Goal: Transaction & Acquisition: Register for event/course

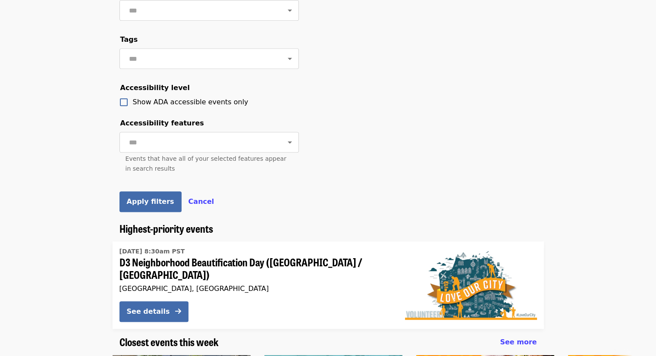
click at [192, 206] on span "Cancel" at bounding box center [201, 202] width 26 height 8
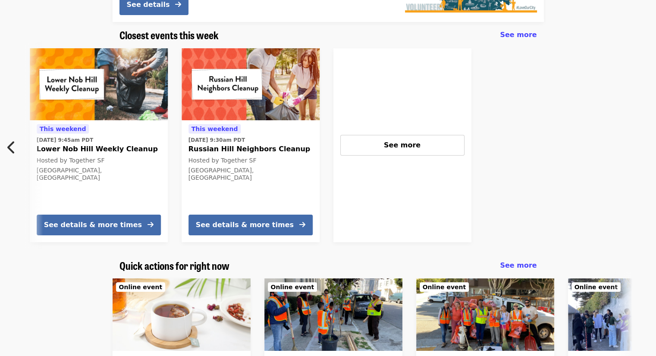
scroll to position [0, 539]
click at [414, 143] on span "See more" at bounding box center [402, 145] width 37 height 8
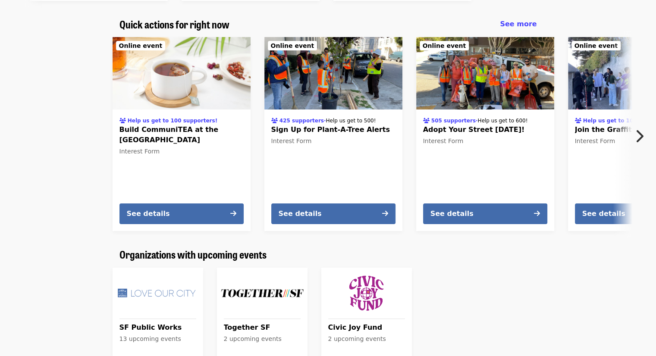
scroll to position [448, 0]
click at [637, 137] on icon "chevron-right icon" at bounding box center [639, 137] width 9 height 16
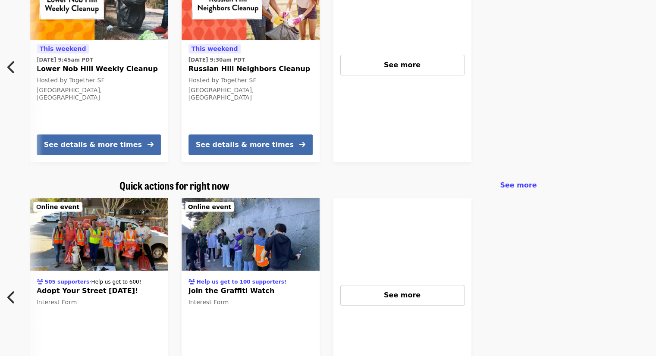
scroll to position [276, 0]
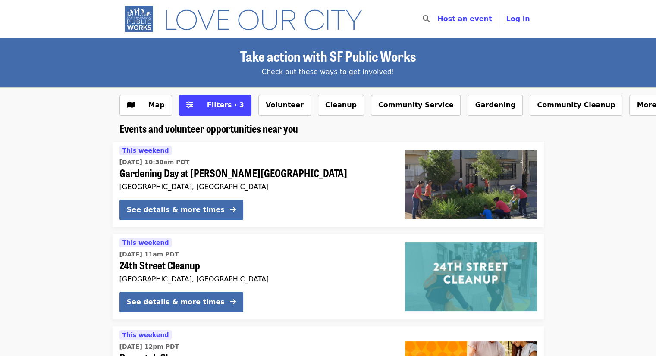
click at [147, 206] on div "See details & more times" at bounding box center [176, 210] width 98 height 10
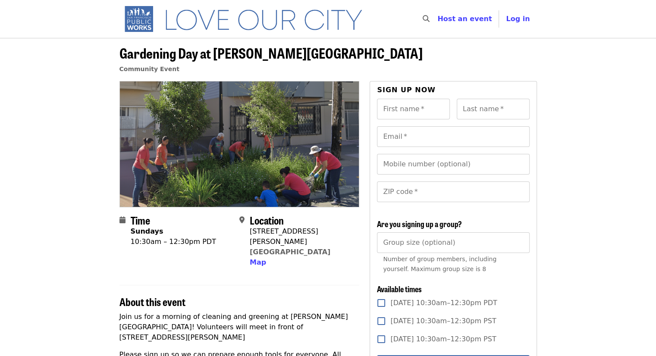
scroll to position [25, 0]
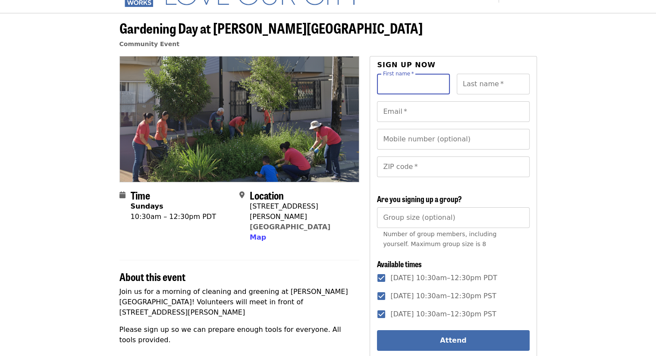
click at [404, 78] on input "First name   *" at bounding box center [413, 84] width 73 height 21
type input "******"
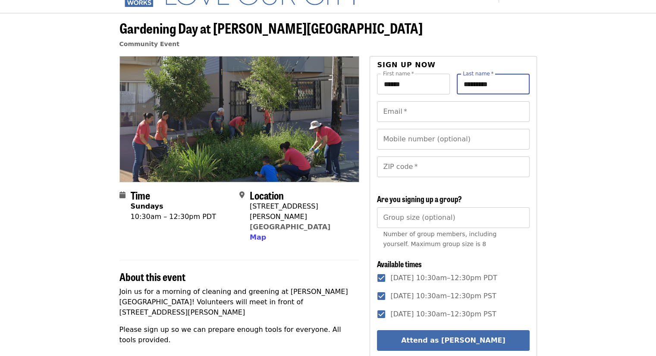
type input "*********"
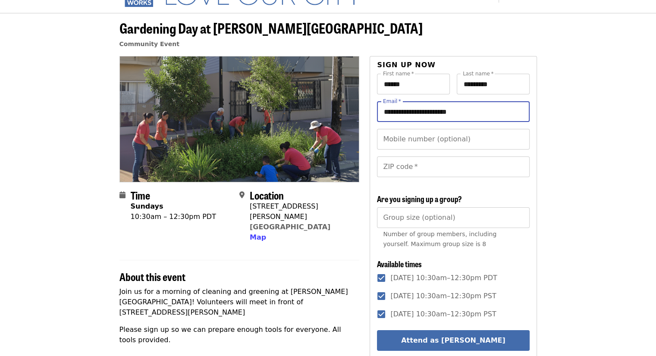
type input "**********"
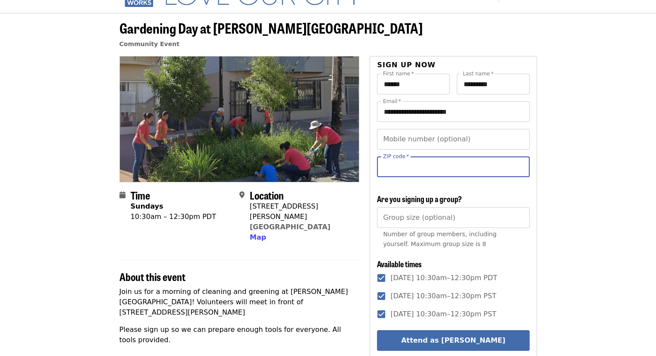
click at [413, 166] on input "ZIP code   *" at bounding box center [453, 167] width 152 height 21
type input "*****"
click at [473, 193] on div "**********" at bounding box center [453, 267] width 152 height 386
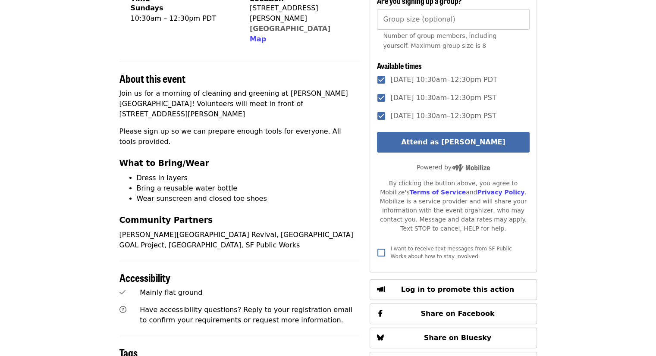
scroll to position [224, 0]
click at [475, 149] on button "Attend as [PERSON_NAME]" at bounding box center [453, 142] width 152 height 21
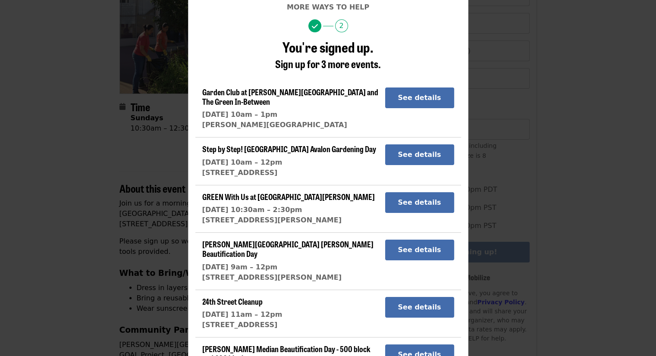
scroll to position [60, 0]
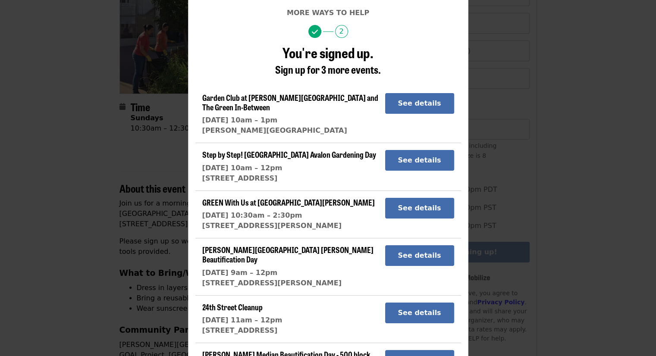
click at [408, 262] on button "See details" at bounding box center [419, 255] width 69 height 21
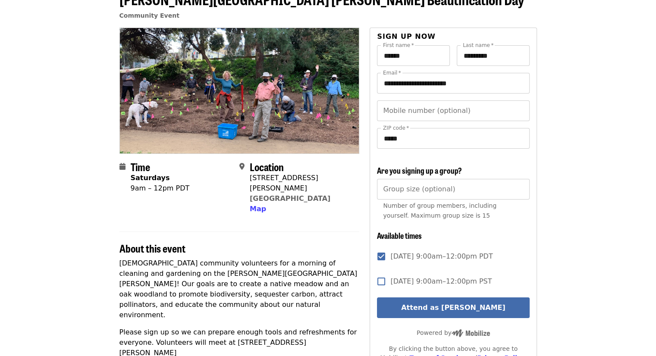
scroll to position [55, 0]
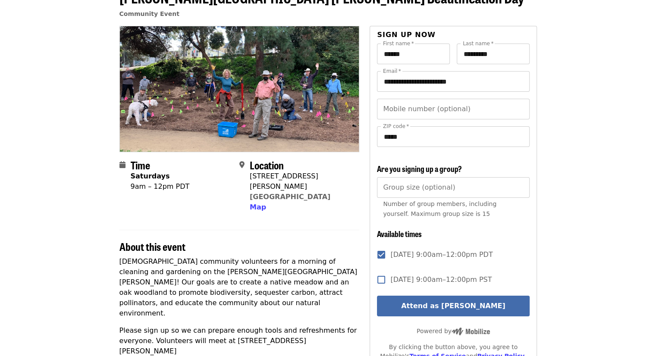
click at [455, 310] on button "Attend as [PERSON_NAME]" at bounding box center [453, 306] width 152 height 21
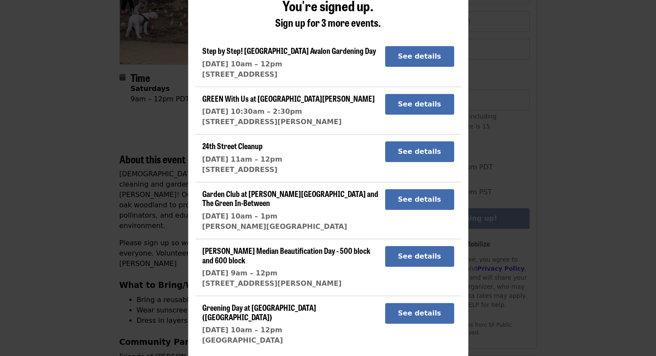
scroll to position [147, 0]
click at [405, 308] on button "See details" at bounding box center [419, 313] width 69 height 21
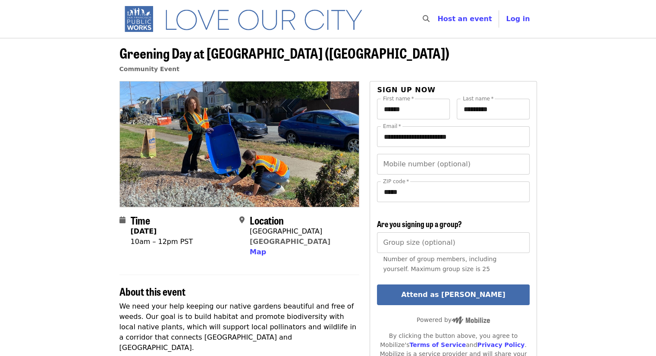
click at [426, 291] on button "Attend as [PERSON_NAME]" at bounding box center [453, 295] width 152 height 21
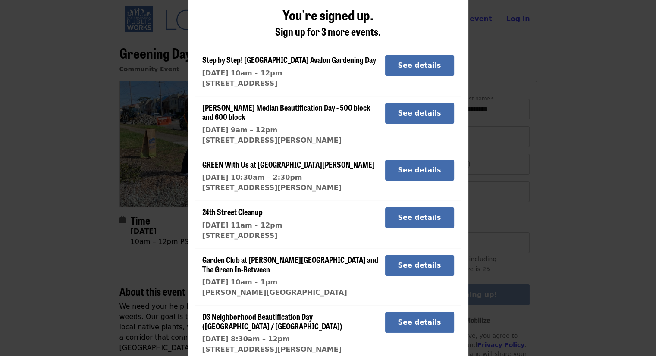
scroll to position [98, 0]
click at [227, 241] on section "24th Street Cleanup Sat 10/11, 11am – 12pm 3150 24th St See details" at bounding box center [328, 224] width 266 height 48
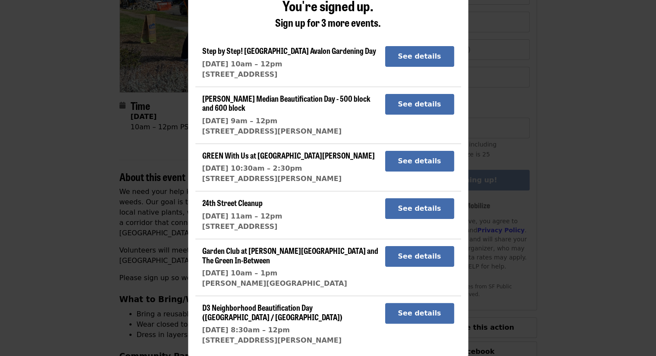
scroll to position [0, 0]
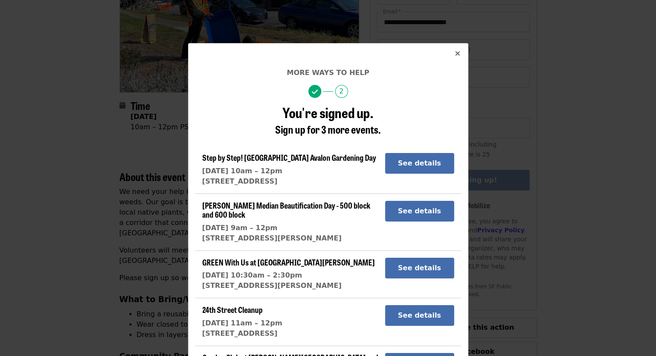
click at [455, 51] on icon "times icon" at bounding box center [457, 54] width 5 height 8
